Goal: Check status: Check status

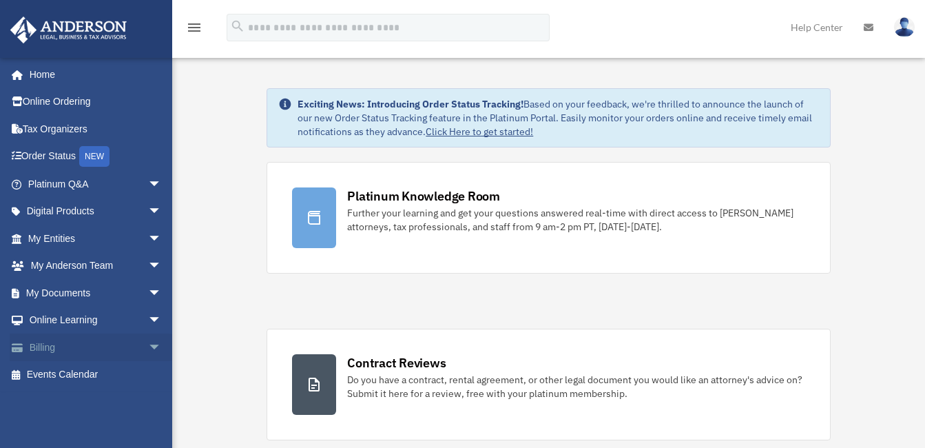
click at [67, 343] on link "Billing arrow_drop_down" at bounding box center [96, 347] width 173 height 28
click at [148, 346] on span "arrow_drop_down" at bounding box center [162, 347] width 28 height 28
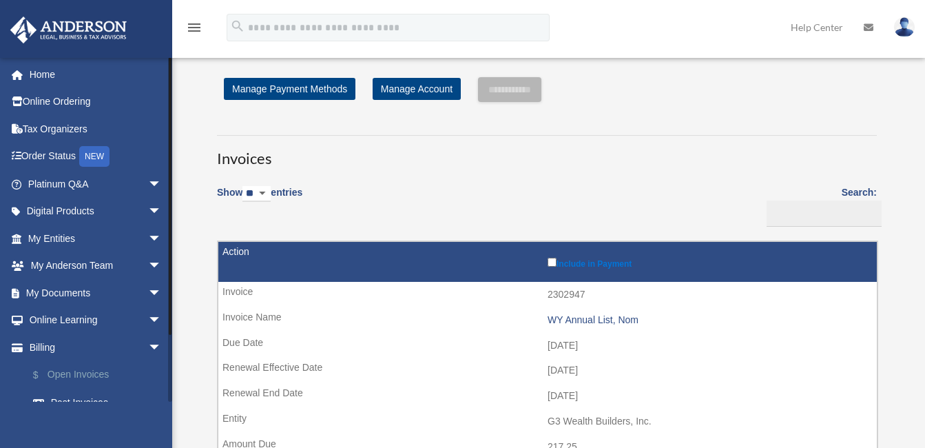
click at [73, 370] on link "$ Open Invoices" at bounding box center [100, 375] width 163 height 28
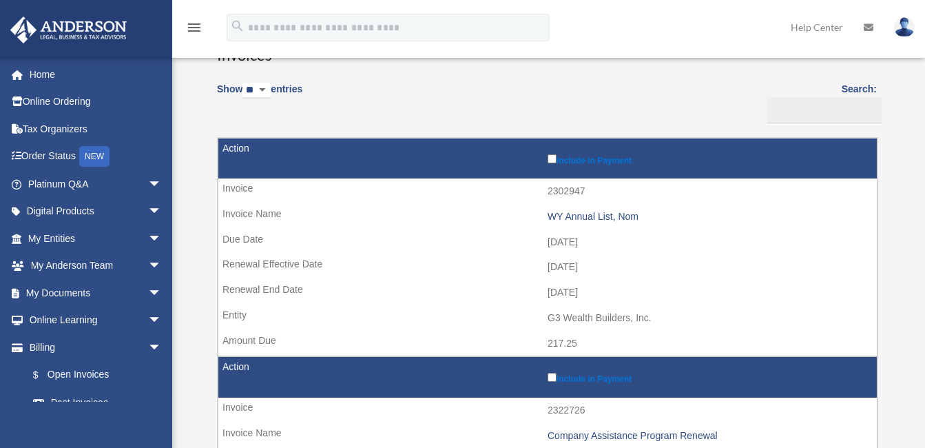
scroll to position [138, 0]
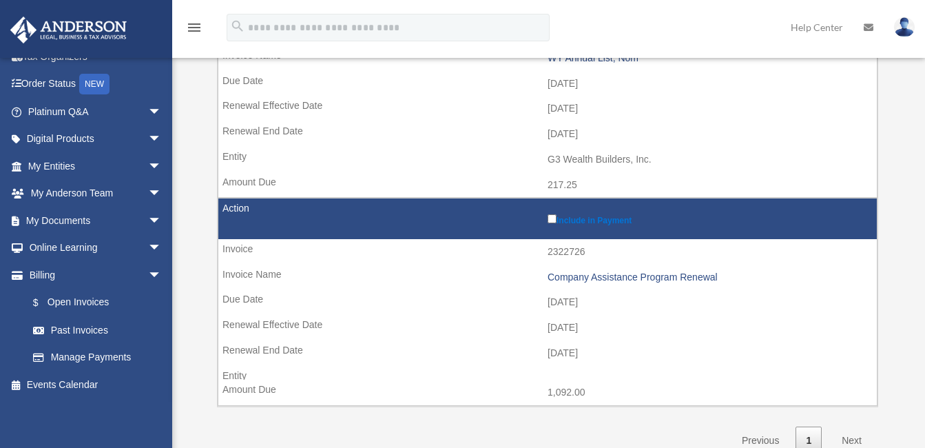
scroll to position [275, 0]
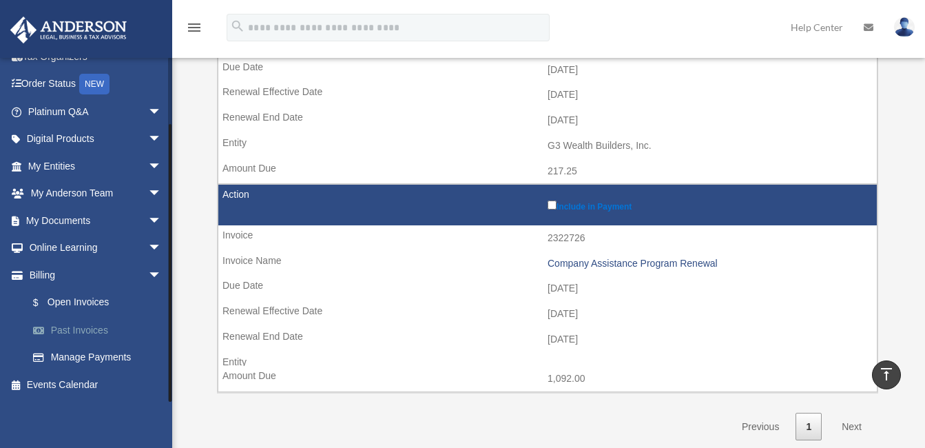
click at [83, 324] on link "Past Invoices" at bounding box center [100, 330] width 163 height 28
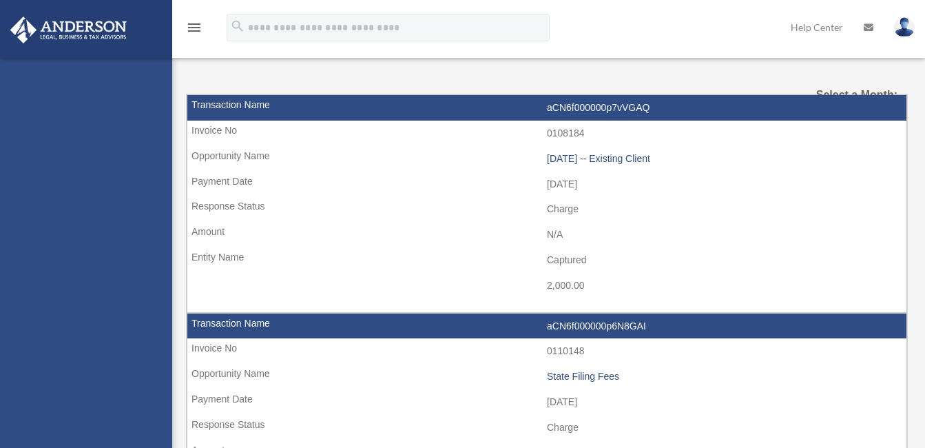
select select
